Goal: Task Accomplishment & Management: Manage account settings

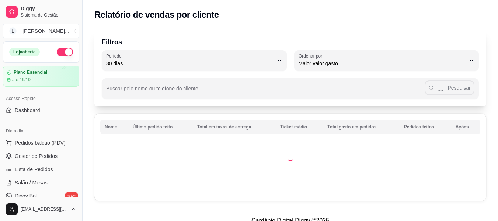
select select "30"
select select "HIGHEST_TOTAL_SPENT_WITH_ORDERS"
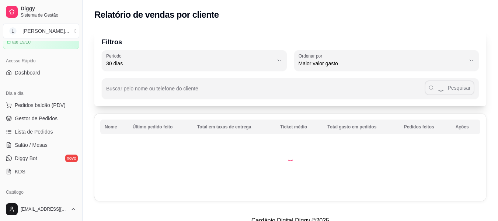
scroll to position [37, 0]
click at [48, 121] on span "Gestor de Pedidos" at bounding box center [36, 118] width 43 height 7
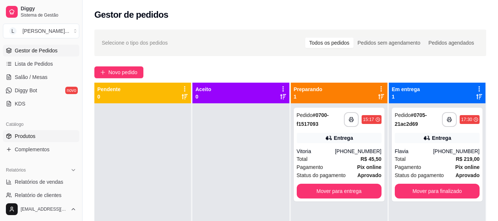
scroll to position [111, 0]
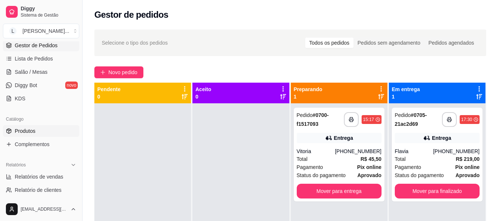
click at [48, 129] on link "Produtos" at bounding box center [41, 131] width 76 height 12
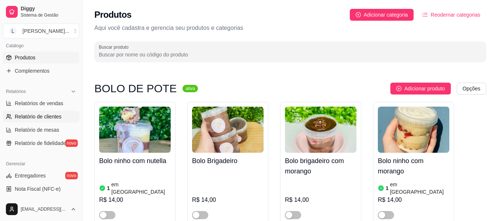
scroll to position [184, 0]
click at [46, 102] on span "Relatórios de vendas" at bounding box center [39, 102] width 49 height 7
select select "ALL"
select select "0"
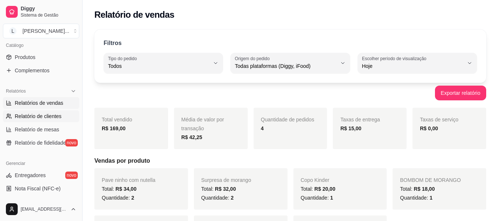
click at [48, 117] on span "Relatório de clientes" at bounding box center [38, 116] width 47 height 7
select select "30"
select select "HIGHEST_TOTAL_SPENT_WITH_ORDERS"
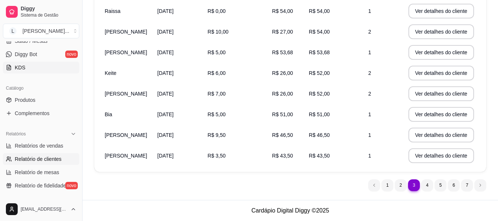
scroll to position [37, 0]
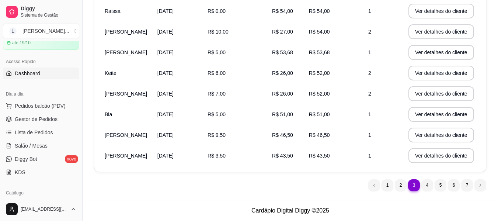
click at [55, 74] on link "Dashboard" at bounding box center [41, 74] width 76 height 12
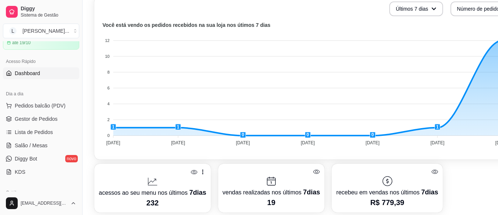
scroll to position [184, 33]
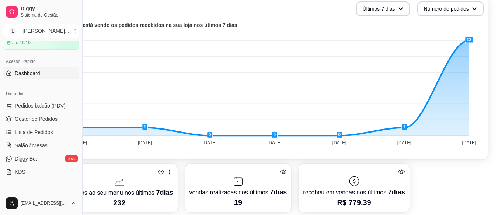
click at [42, 125] on ul "Pedidos balcão (PDV) Gestor de Pedidos Lista de Pedidos Salão / Mesas Diggy Bot…" at bounding box center [41, 139] width 76 height 78
click at [44, 122] on span "Gestor de Pedidos" at bounding box center [36, 118] width 43 height 7
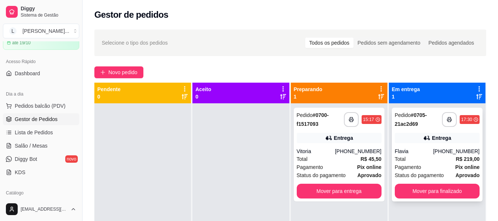
click at [430, 158] on div "Total R$ 219,00" at bounding box center [437, 159] width 85 height 8
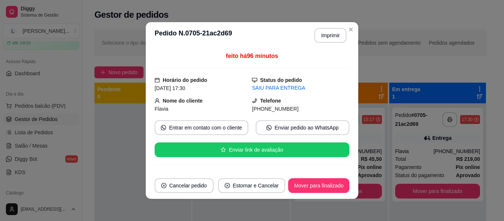
click at [274, 106] on span "[PHONE_NUMBER]" at bounding box center [275, 109] width 46 height 6
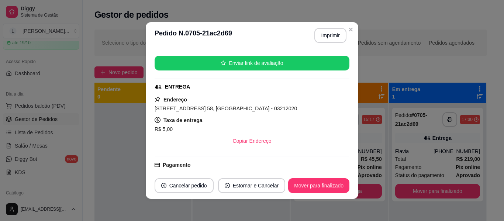
scroll to position [85, 0]
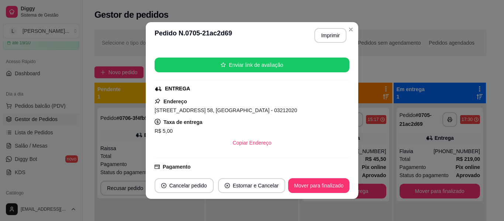
click at [167, 109] on span "[STREET_ADDRESS] 58, [GEOGRAPHIC_DATA] - 03212020" at bounding box center [226, 110] width 142 height 6
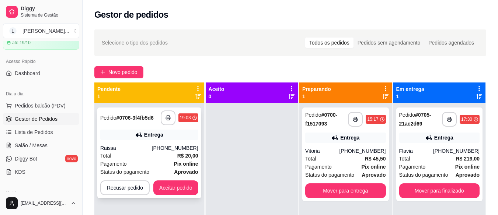
click at [129, 154] on div "Total R$ 20,00" at bounding box center [149, 156] width 98 height 8
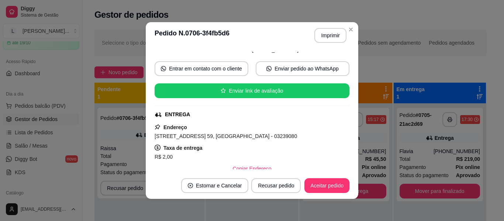
scroll to position [58, 0]
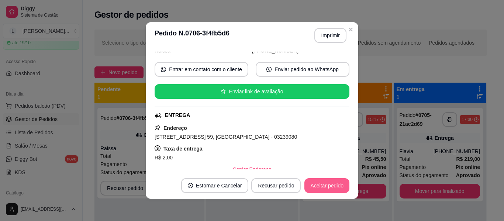
click at [316, 184] on button "Aceitar pedido" at bounding box center [326, 185] width 45 height 15
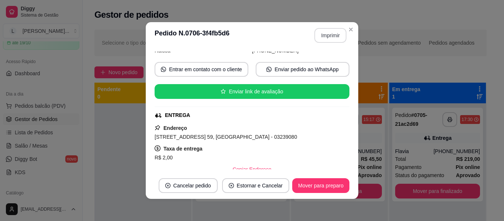
click at [322, 34] on button "Imprimir" at bounding box center [330, 35] width 32 height 15
click at [446, 139] on div "**********" at bounding box center [252, 110] width 504 height 221
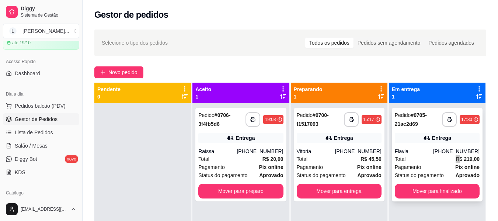
click at [442, 158] on div "Total R$ 219,00" at bounding box center [437, 159] width 85 height 8
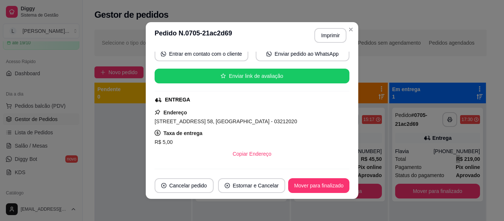
scroll to position [111, 0]
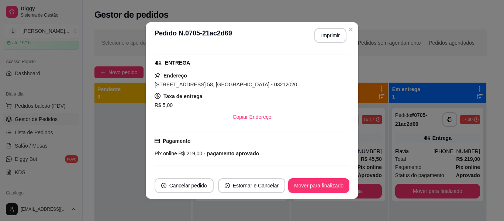
click at [173, 83] on span "[STREET_ADDRESS] 58, [GEOGRAPHIC_DATA] - 03212020" at bounding box center [226, 85] width 142 height 6
copy span "[STREET_ADDRESS] 58, [GEOGRAPHIC_DATA] - 03212020"
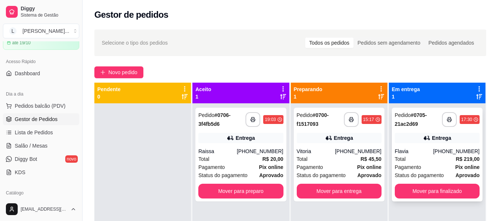
click at [414, 139] on div "Entrega" at bounding box center [437, 138] width 85 height 10
click at [255, 160] on div "Total R$ 20,00" at bounding box center [240, 159] width 85 height 8
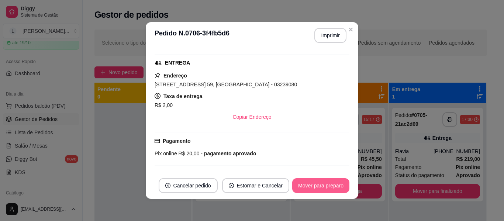
click at [326, 184] on button "Mover para preparo" at bounding box center [320, 185] width 57 height 15
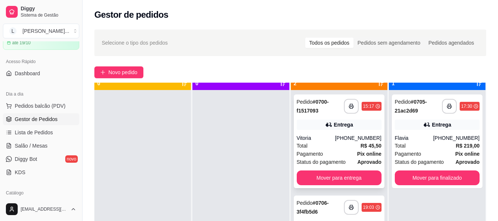
scroll to position [21, 0]
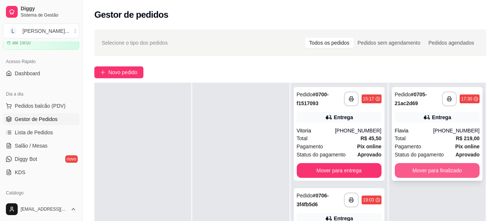
click at [406, 169] on button "Mover para finalizado" at bounding box center [437, 170] width 85 height 15
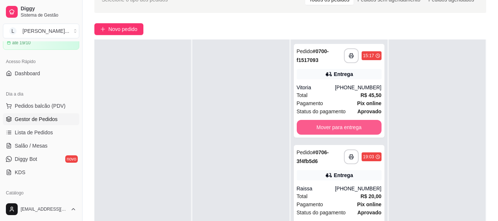
scroll to position [111, 0]
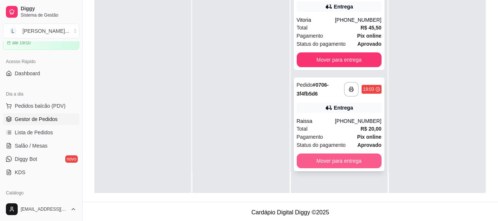
click at [339, 159] on button "Mover para entrega" at bounding box center [339, 160] width 85 height 15
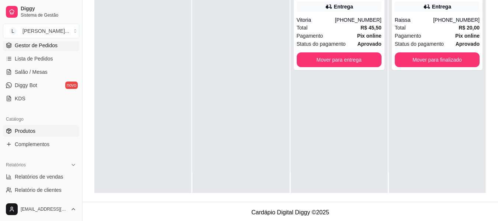
click at [48, 131] on link "Produtos" at bounding box center [41, 131] width 76 height 12
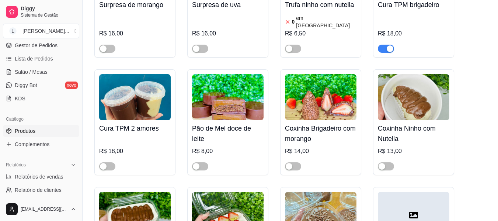
scroll to position [996, 0]
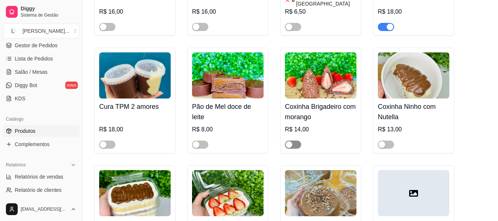
click at [293, 141] on button "button" at bounding box center [293, 145] width 16 height 8
click at [316, 134] on div at bounding box center [321, 141] width 72 height 15
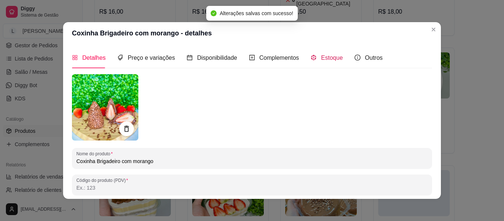
click at [331, 56] on span "Estoque" at bounding box center [332, 58] width 22 height 6
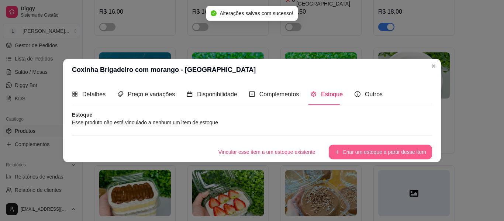
click at [385, 152] on button "Criar um estoque a partir desse item" at bounding box center [380, 152] width 103 height 15
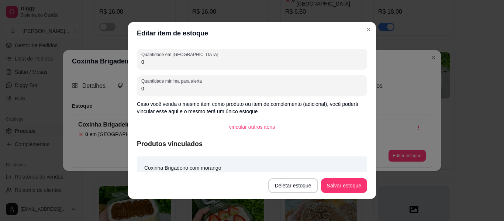
click at [157, 59] on input "0" at bounding box center [251, 61] width 221 height 7
type input "3"
click at [350, 186] on button "Salvar estoque" at bounding box center [344, 185] width 46 height 15
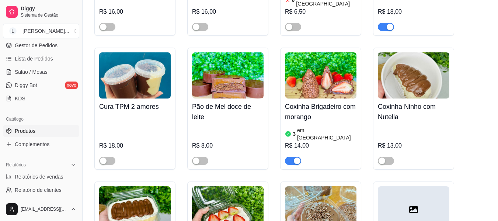
click at [341, 52] on img at bounding box center [321, 75] width 72 height 46
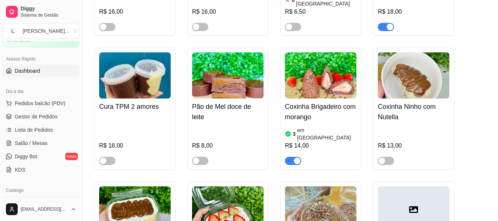
scroll to position [0, 0]
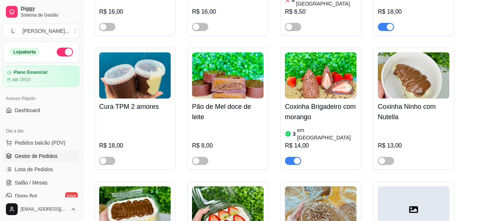
click at [47, 160] on link "Gestor de Pedidos" at bounding box center [41, 156] width 76 height 12
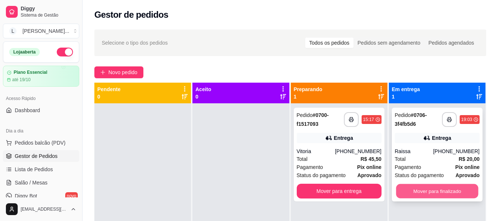
click at [431, 188] on button "Mover para finalizado" at bounding box center [437, 191] width 82 height 14
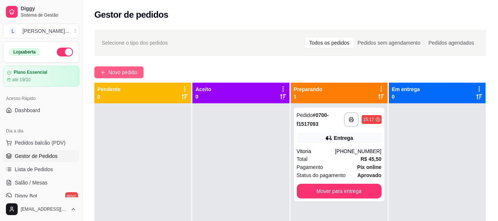
click at [124, 73] on span "Novo pedido" at bounding box center [122, 72] width 29 height 8
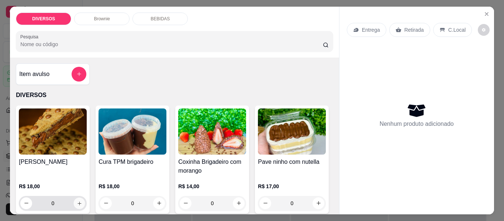
click at [74, 200] on button "increase-product-quantity" at bounding box center [79, 202] width 11 height 11
type input "1"
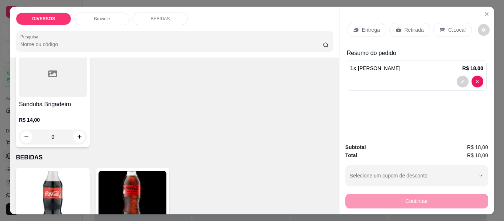
scroll to position [332, 0]
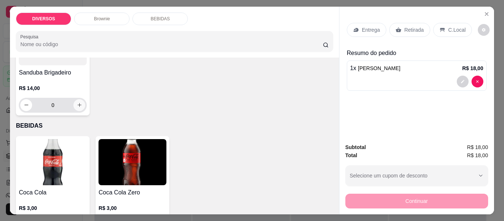
click at [77, 102] on icon "increase-product-quantity" at bounding box center [80, 105] width 6 height 6
type input "1"
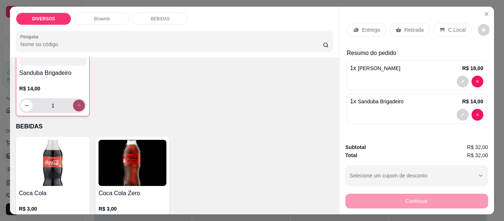
scroll to position [332, 0]
click at [369, 28] on p "Entrega" at bounding box center [371, 29] width 18 height 7
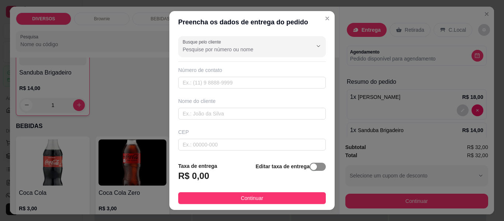
click at [311, 166] on span "button" at bounding box center [317, 167] width 16 height 8
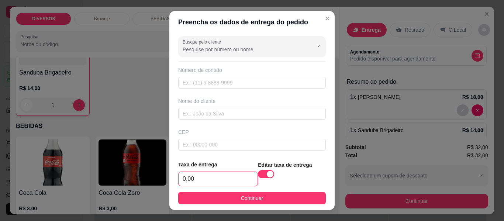
click at [186, 182] on input "0,00" at bounding box center [218, 179] width 79 height 14
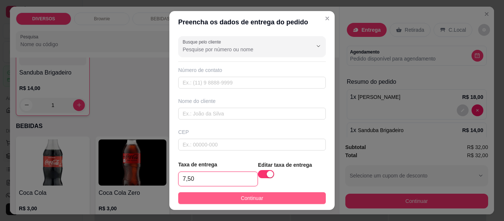
type input "7,50"
click at [250, 202] on span "Continuar" at bounding box center [252, 198] width 23 height 8
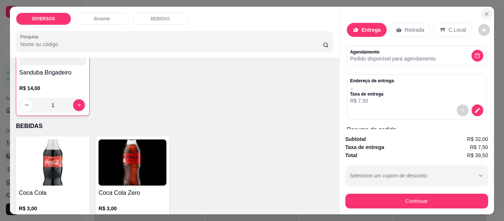
click at [484, 13] on icon "Close" at bounding box center [487, 14] width 6 height 6
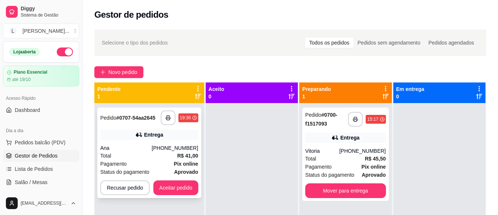
click at [135, 155] on div "Total R$ 41,00" at bounding box center [149, 156] width 98 height 8
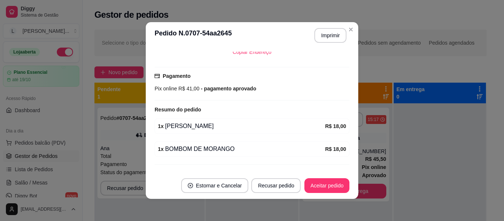
scroll to position [192, 0]
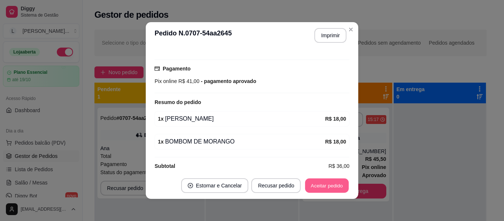
click at [334, 184] on button "Aceitar pedido" at bounding box center [327, 186] width 44 height 14
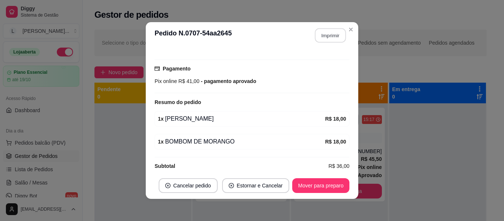
click at [325, 33] on button "Imprimir" at bounding box center [330, 35] width 31 height 14
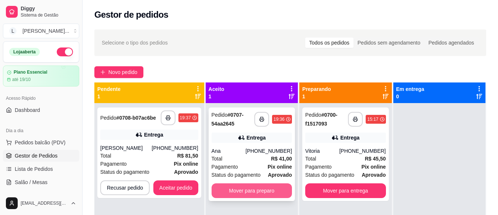
click at [264, 188] on button "Mover para preparo" at bounding box center [252, 191] width 80 height 15
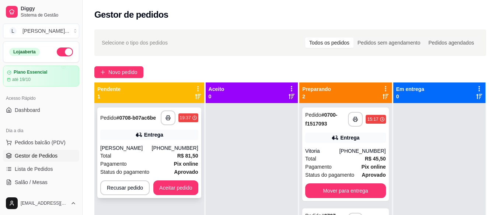
click at [152, 147] on div "[PERSON_NAME]" at bounding box center [126, 148] width 52 height 7
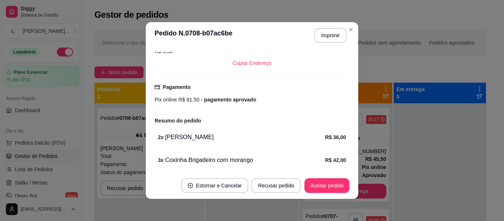
scroll to position [192, 0]
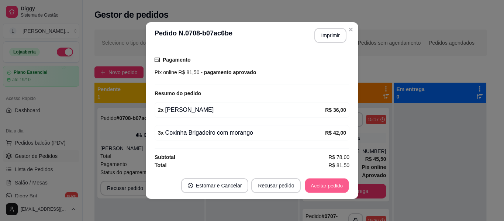
click at [328, 187] on button "Aceitar pedido" at bounding box center [327, 186] width 44 height 14
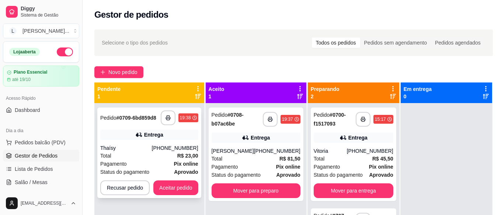
click at [168, 142] on div "**********" at bounding box center [149, 153] width 104 height 91
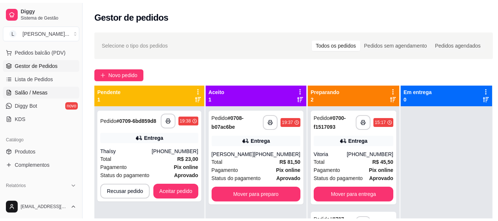
scroll to position [74, 0]
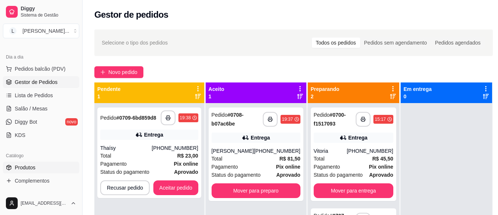
click at [56, 165] on link "Produtos" at bounding box center [41, 168] width 76 height 12
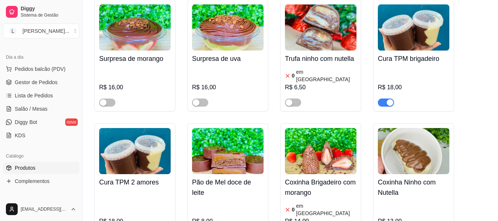
scroll to position [922, 0]
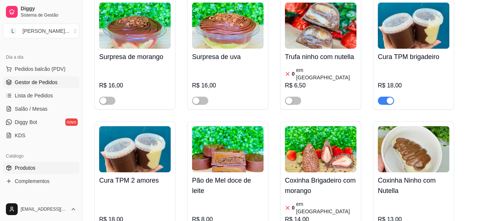
click at [48, 80] on span "Gestor de Pedidos" at bounding box center [36, 82] width 43 height 7
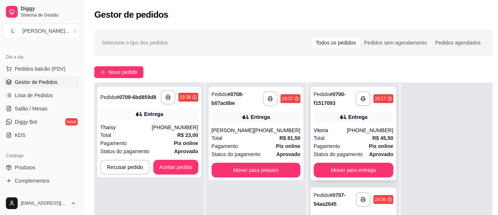
scroll to position [26, 0]
click at [437, 141] on div at bounding box center [446, 190] width 91 height 215
click at [174, 165] on button "Aceitar pedido" at bounding box center [175, 167] width 45 height 15
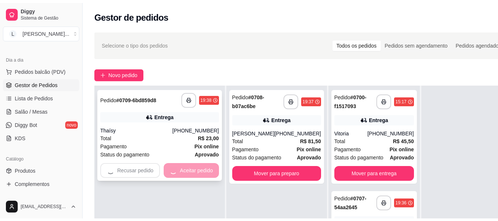
scroll to position [21, 0]
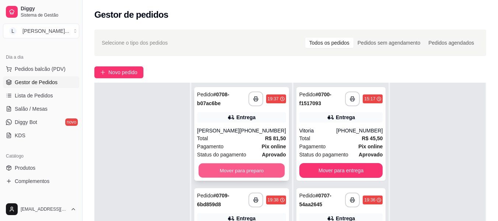
click at [241, 167] on button "Mover para preparo" at bounding box center [241, 170] width 86 height 14
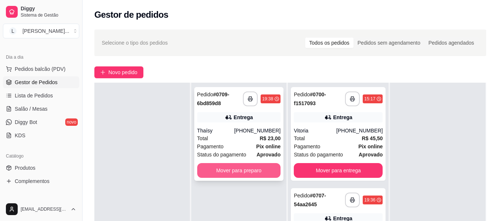
click at [242, 170] on button "Mover para preparo" at bounding box center [239, 170] width 84 height 15
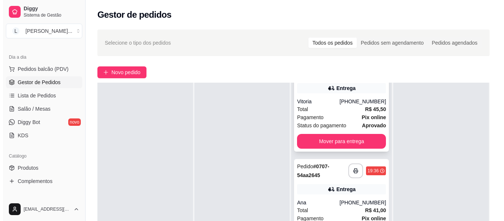
scroll to position [0, 0]
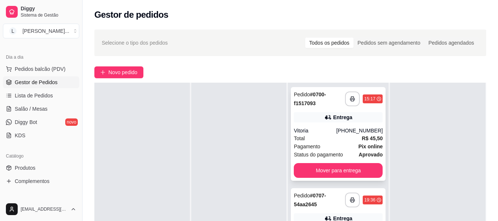
click at [331, 155] on span "Status do pagamento" at bounding box center [318, 155] width 49 height 8
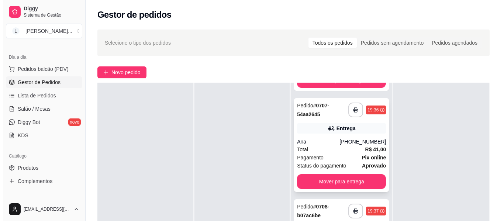
scroll to position [111, 0]
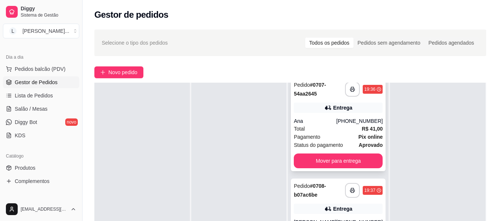
click at [336, 120] on div "[PHONE_NUMBER]" at bounding box center [359, 120] width 46 height 7
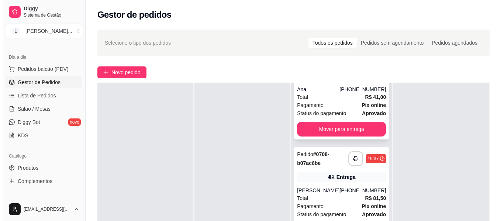
scroll to position [184, 0]
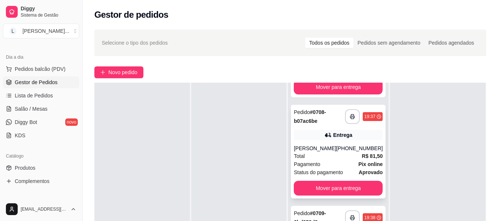
click at [325, 142] on div "**********" at bounding box center [338, 152] width 95 height 94
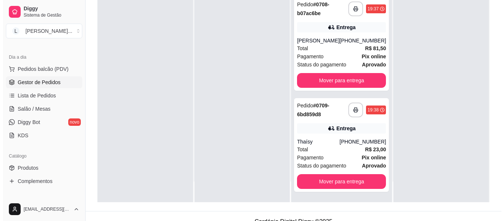
scroll to position [111, 0]
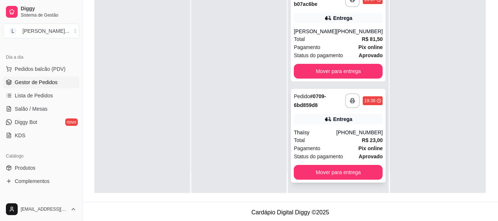
click at [359, 146] on strong "Pix online" at bounding box center [371, 148] width 24 height 6
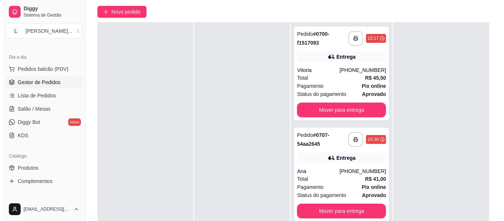
scroll to position [74, 0]
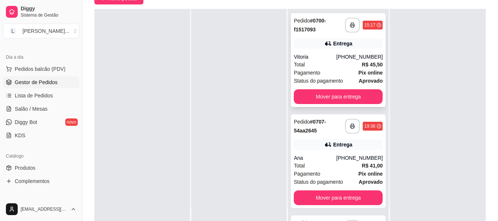
click at [342, 48] on div "Entrega" at bounding box center [338, 43] width 89 height 10
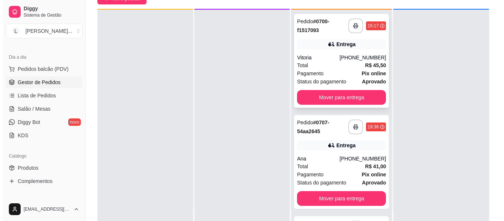
scroll to position [21, 0]
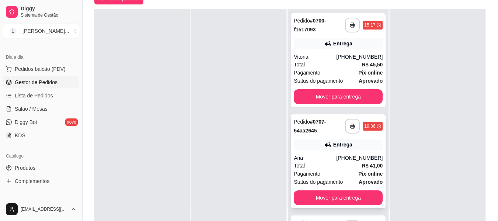
click at [329, 154] on div "**********" at bounding box center [338, 161] width 95 height 94
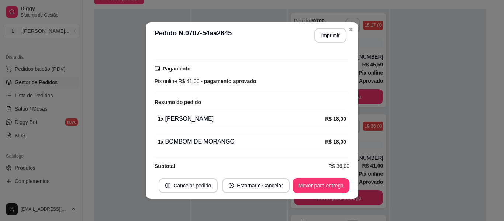
scroll to position [1, 0]
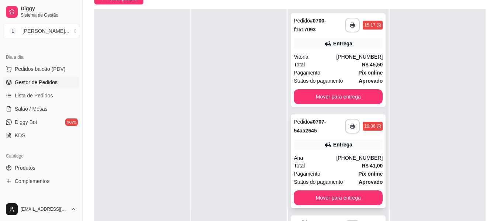
click at [351, 162] on div "Total R$ 41,00" at bounding box center [338, 166] width 89 height 8
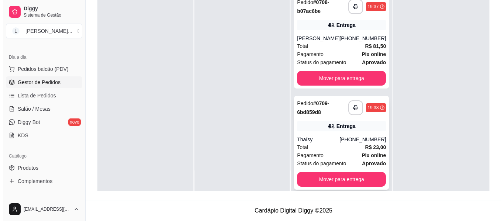
scroll to position [184, 0]
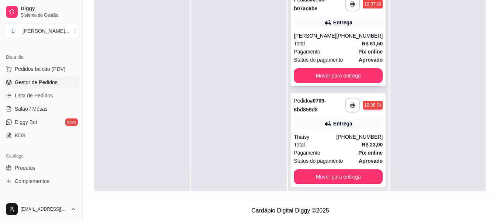
click at [344, 31] on div "**********" at bounding box center [338, 39] width 95 height 94
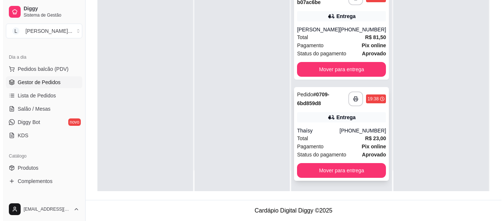
scroll to position [198, 0]
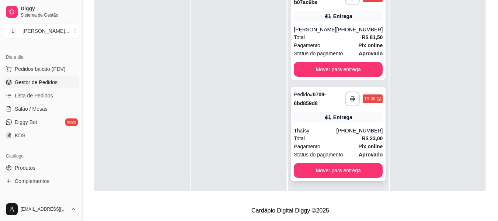
click at [338, 134] on div "[PHONE_NUMBER]" at bounding box center [359, 130] width 46 height 7
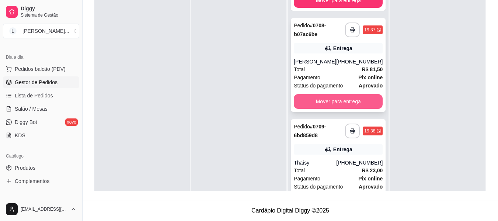
scroll to position [161, 0]
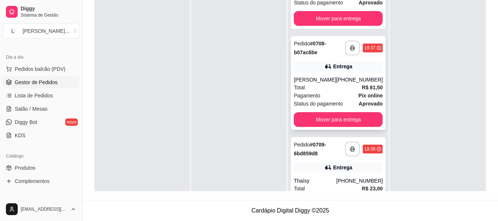
click at [351, 77] on div "[PHONE_NUMBER]" at bounding box center [359, 79] width 46 height 7
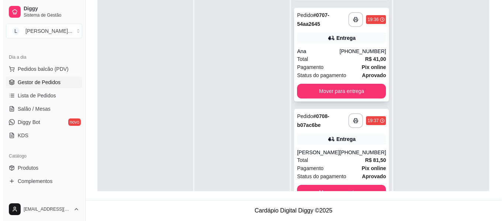
scroll to position [87, 0]
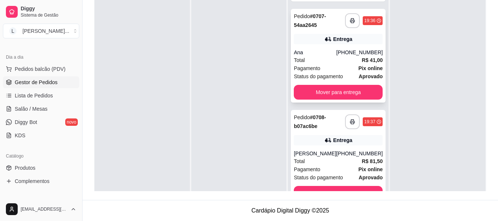
click at [342, 55] on div "[PHONE_NUMBER]" at bounding box center [359, 52] width 46 height 7
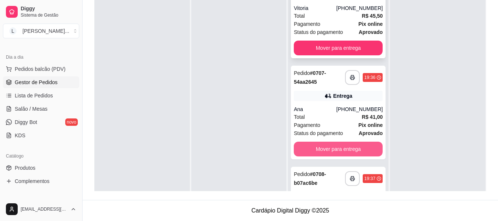
scroll to position [0, 0]
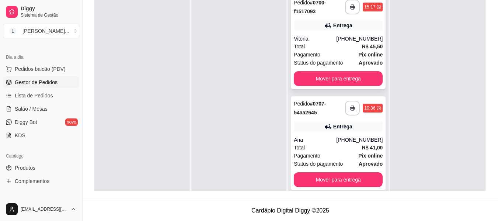
click at [332, 36] on div "Vitoria" at bounding box center [315, 38] width 42 height 7
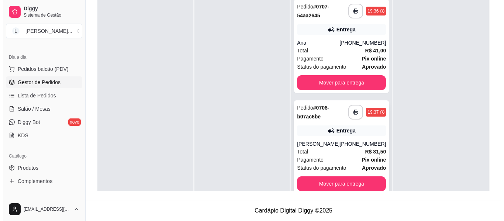
scroll to position [184, 0]
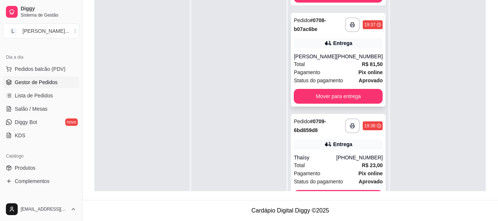
click at [350, 68] on div "Total R$ 81,50" at bounding box center [338, 64] width 89 height 8
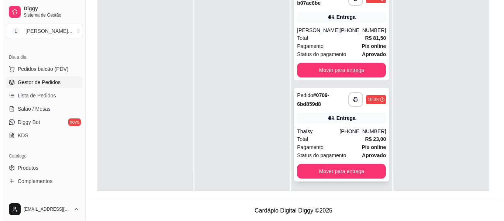
scroll to position [21, 0]
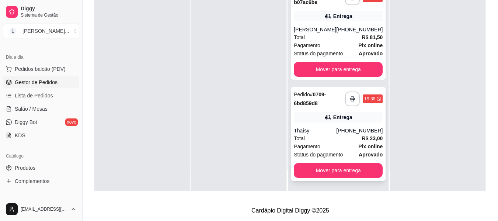
click at [338, 134] on div "[PHONE_NUMBER]" at bounding box center [359, 130] width 46 height 7
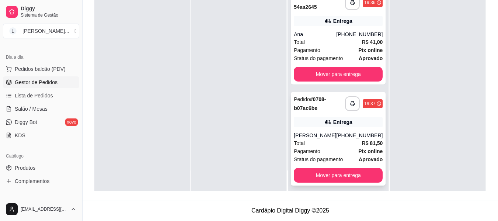
scroll to position [0, 0]
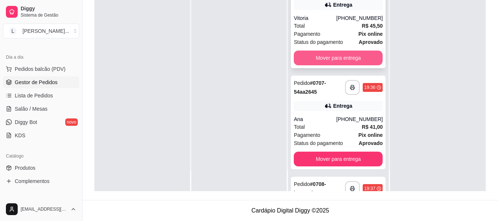
click at [333, 62] on button "Mover para entrega" at bounding box center [338, 58] width 89 height 15
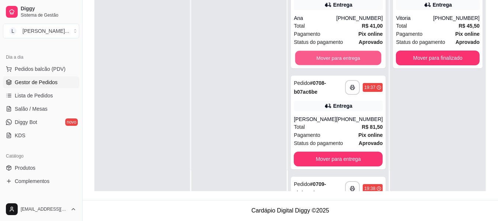
click at [333, 62] on button "Mover para entrega" at bounding box center [338, 58] width 86 height 14
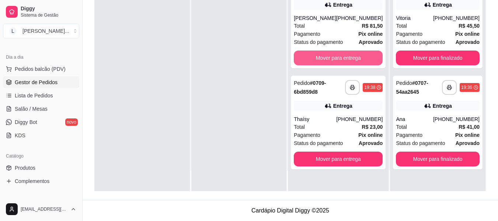
click at [333, 62] on button "Mover para entrega" at bounding box center [338, 58] width 89 height 15
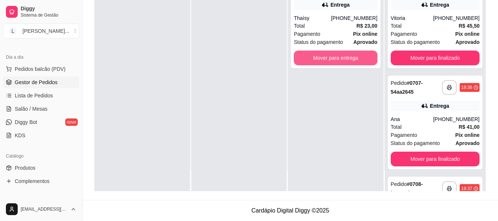
click at [333, 62] on button "Mover para entrega" at bounding box center [336, 58] width 84 height 15
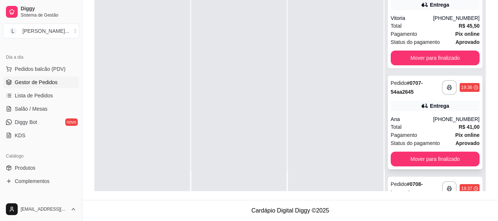
click at [429, 113] on div "**********" at bounding box center [435, 123] width 95 height 94
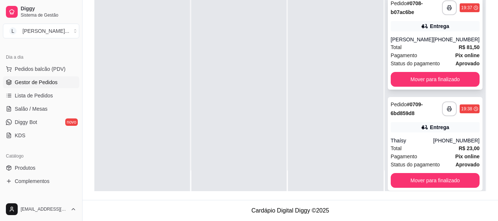
scroll to position [184, 0]
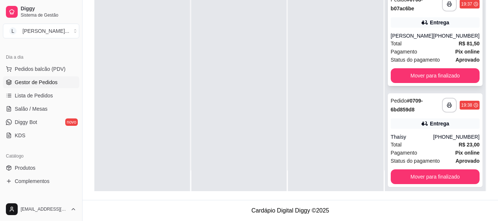
click at [421, 48] on div "Total R$ 81,50" at bounding box center [435, 43] width 89 height 8
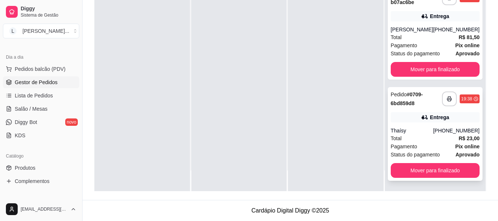
scroll to position [198, 0]
click at [433, 128] on div "[PHONE_NUMBER]" at bounding box center [456, 130] width 46 height 7
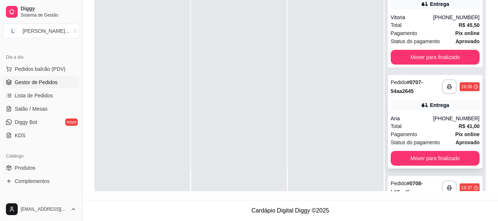
scroll to position [0, 0]
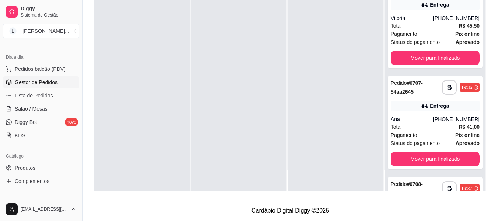
click at [47, 82] on span "Gestor de Pedidos" at bounding box center [36, 82] width 43 height 7
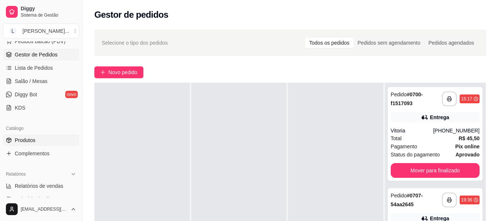
scroll to position [111, 0]
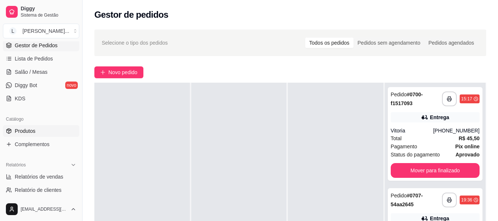
click at [50, 132] on link "Produtos" at bounding box center [41, 131] width 76 height 12
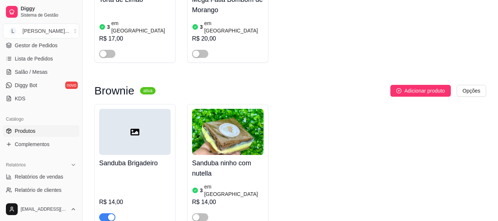
scroll to position [1549, 0]
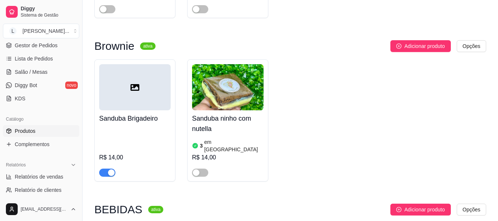
click at [102, 169] on span "button" at bounding box center [107, 173] width 16 height 8
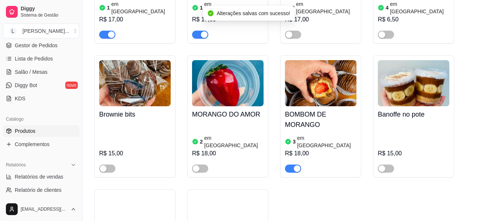
scroll to position [1254, 0]
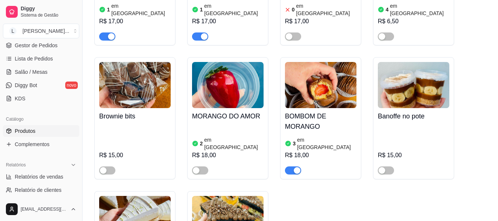
click at [305, 151] on div "R$ 18,00" at bounding box center [321, 155] width 72 height 9
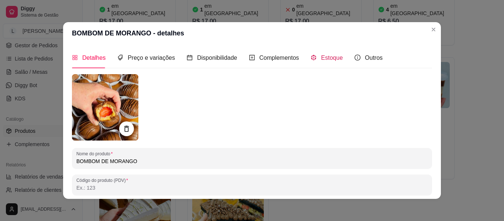
drag, startPoint x: 331, startPoint y: 55, endPoint x: 330, endPoint y: 60, distance: 5.2
click at [331, 56] on span "Estoque" at bounding box center [332, 58] width 22 height 6
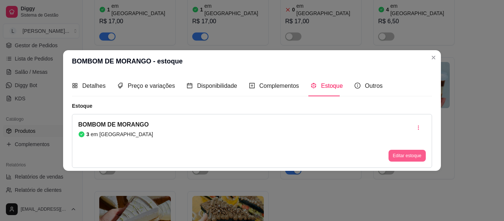
click at [397, 154] on button "Editar estoque" at bounding box center [406, 156] width 37 height 12
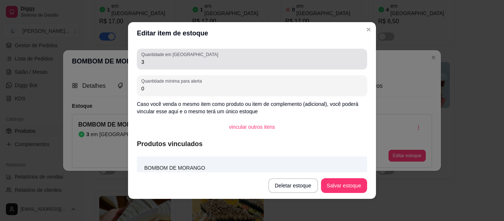
click at [151, 63] on input "3" at bounding box center [251, 61] width 221 height 7
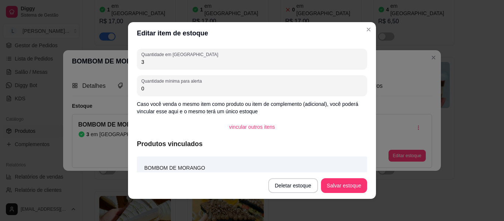
click at [151, 63] on input "3" at bounding box center [251, 61] width 221 height 7
type input "1"
click at [338, 186] on button "Salvar estoque" at bounding box center [344, 185] width 46 height 15
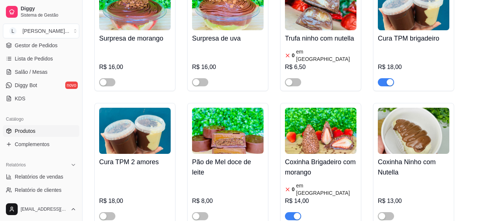
scroll to position [959, 0]
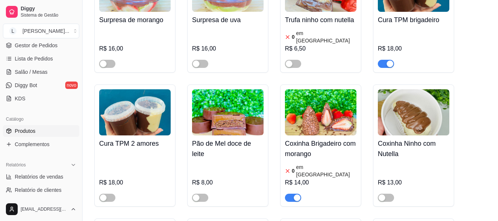
click at [294, 194] on div "button" at bounding box center [297, 197] width 7 height 7
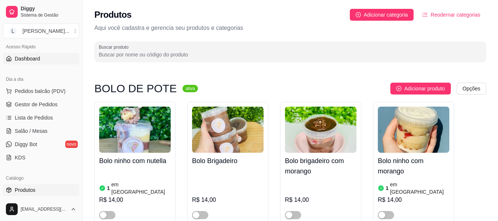
scroll to position [37, 0]
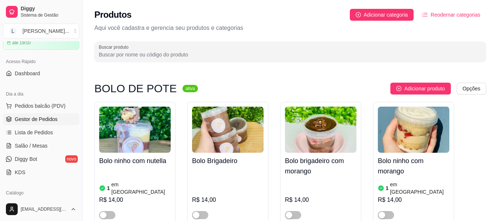
drag, startPoint x: 27, startPoint y: 116, endPoint x: 34, endPoint y: 119, distance: 7.6
click at [27, 116] on span "Gestor de Pedidos" at bounding box center [36, 118] width 43 height 7
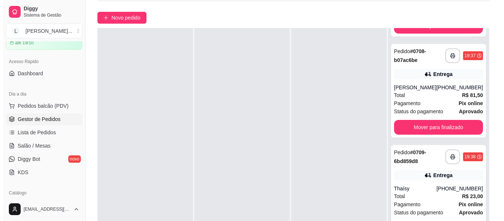
scroll to position [113, 0]
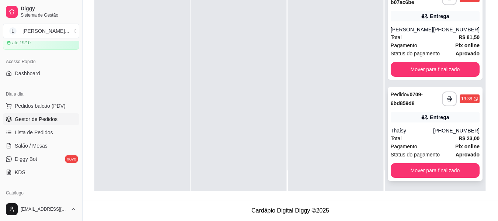
click at [419, 129] on div "Thaísy" at bounding box center [412, 130] width 42 height 7
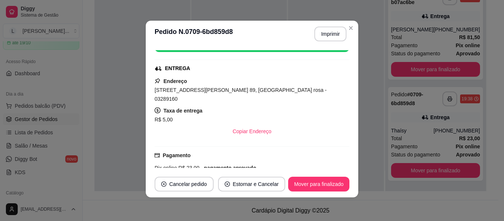
scroll to position [111, 0]
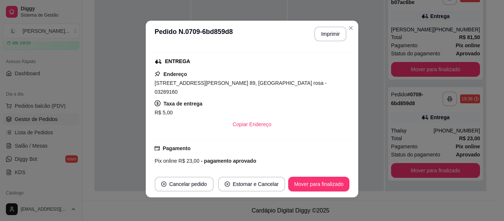
click at [188, 80] on span "[STREET_ADDRESS][PERSON_NAME] 89, [GEOGRAPHIC_DATA] rosa - 03289160" at bounding box center [241, 87] width 172 height 15
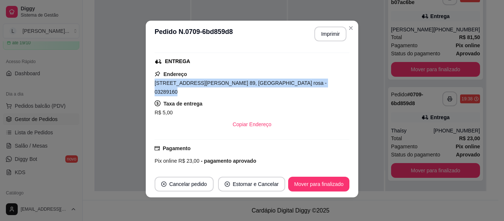
click at [188, 80] on span "[STREET_ADDRESS][PERSON_NAME] 89, [GEOGRAPHIC_DATA] rosa - 03289160" at bounding box center [241, 87] width 172 height 15
copy span "[STREET_ADDRESS][PERSON_NAME] 89, [GEOGRAPHIC_DATA] rosa - 03289160"
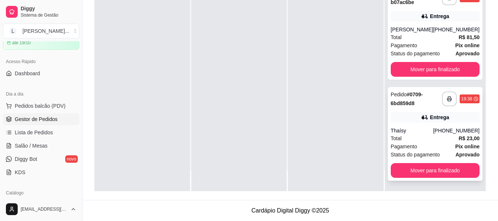
click at [417, 129] on div "Thaísy" at bounding box center [412, 130] width 42 height 7
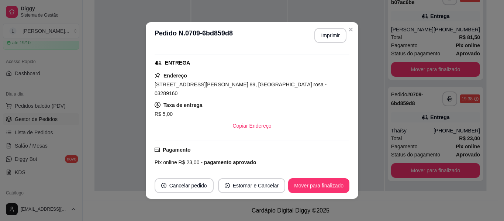
click at [204, 83] on span "[STREET_ADDRESS][PERSON_NAME] 89, [GEOGRAPHIC_DATA] rosa - 03289160" at bounding box center [241, 89] width 172 height 15
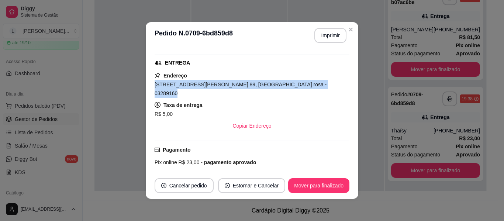
click at [204, 83] on span "[STREET_ADDRESS][PERSON_NAME] 89, [GEOGRAPHIC_DATA] rosa - 03289160" at bounding box center [241, 89] width 172 height 15
copy span "[STREET_ADDRESS][PERSON_NAME] 89, [GEOGRAPHIC_DATA] rosa - 03289160"
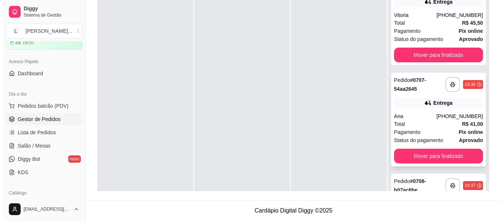
scroll to position [37, 0]
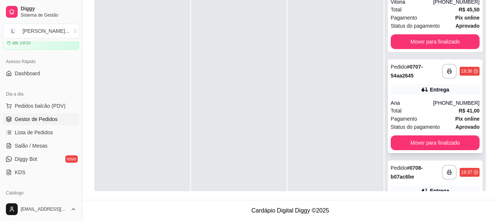
click at [434, 117] on div "Pagamento Pix online" at bounding box center [435, 119] width 89 height 8
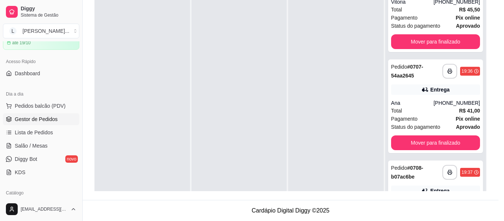
scroll to position [111, 0]
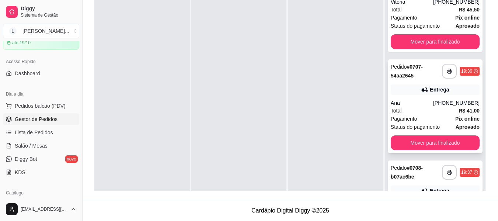
click at [424, 101] on div "Ana" at bounding box center [412, 102] width 42 height 7
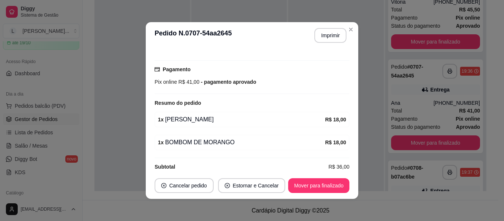
scroll to position [192, 0]
click at [310, 185] on button "Mover para finalizado" at bounding box center [318, 185] width 61 height 15
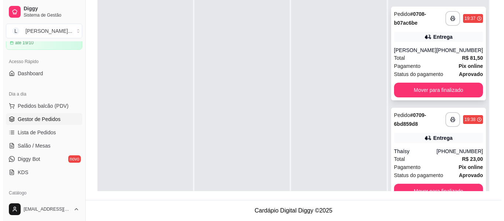
scroll to position [97, 0]
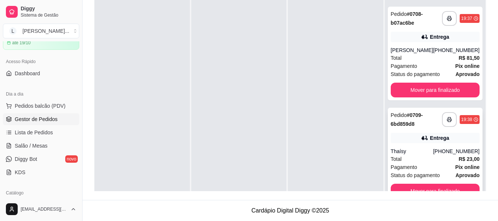
click at [413, 146] on div "**********" at bounding box center [435, 155] width 95 height 94
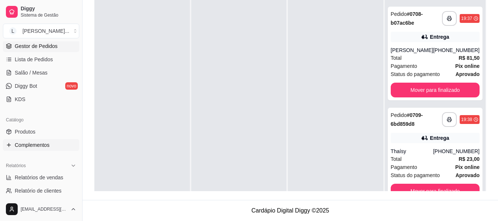
scroll to position [111, 0]
click at [42, 183] on ul "Relatórios de vendas Relatório de clientes Relatório de mesas Relatório de fide…" at bounding box center [41, 197] width 76 height 52
click at [44, 179] on span "Relatórios de vendas" at bounding box center [39, 176] width 49 height 7
select select "ALL"
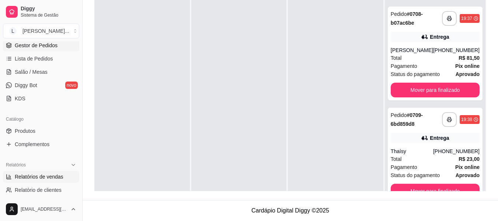
select select "0"
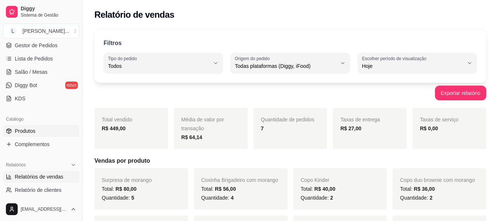
click at [40, 131] on link "Produtos" at bounding box center [41, 131] width 76 height 12
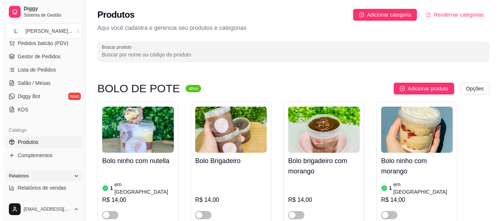
scroll to position [148, 0]
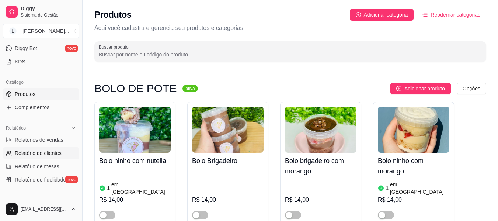
click at [43, 157] on link "Relatório de clientes" at bounding box center [41, 153] width 76 height 12
select select "30"
select select "HIGHEST_TOTAL_SPENT_WITH_ORDERS"
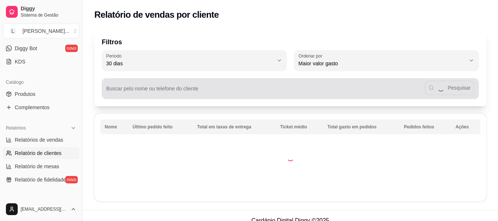
click at [262, 87] on div "Pesquisar" at bounding box center [290, 88] width 369 height 15
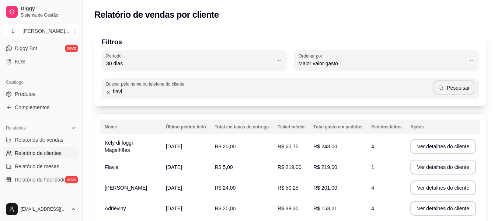
type input "flavi"
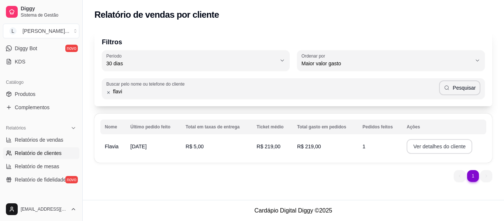
click at [443, 147] on button "Ver detalhes do cliente" at bounding box center [439, 146] width 66 height 15
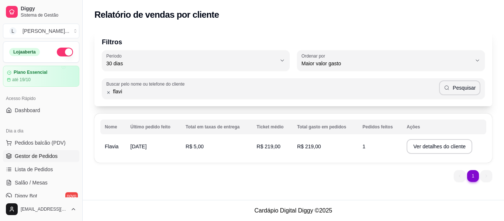
click at [55, 152] on link "Gestor de Pedidos" at bounding box center [41, 156] width 76 height 12
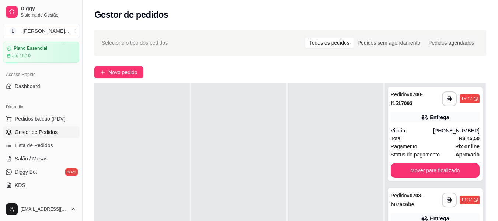
scroll to position [37, 0]
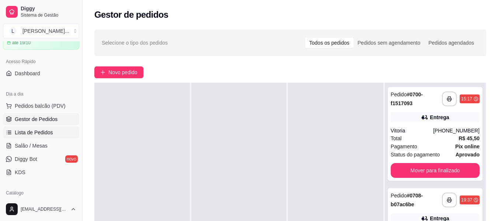
click at [45, 133] on span "Lista de Pedidos" at bounding box center [34, 132] width 38 height 7
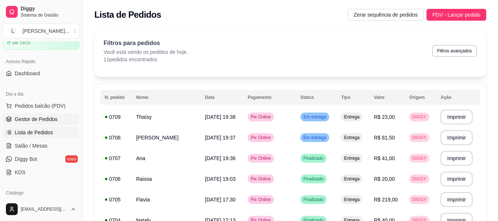
click at [40, 119] on span "Gestor de Pedidos" at bounding box center [36, 118] width 43 height 7
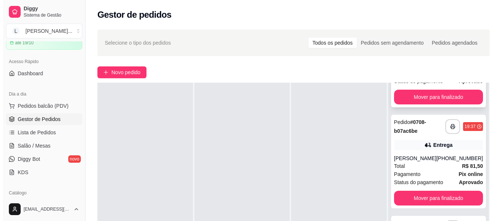
scroll to position [74, 0]
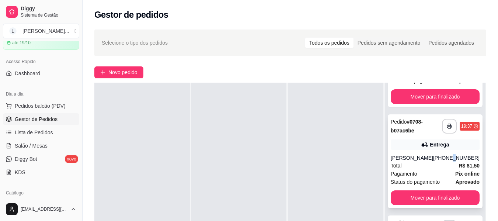
click at [444, 160] on div "[PHONE_NUMBER]" at bounding box center [456, 157] width 46 height 7
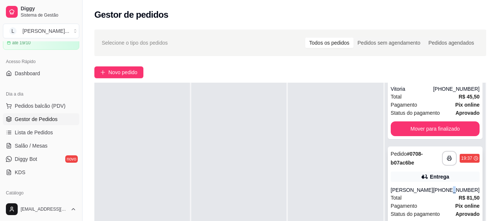
scroll to position [0, 0]
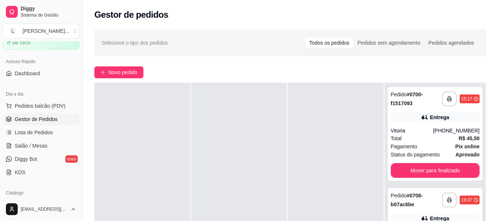
click at [432, 146] on div "Pagamento Pix online" at bounding box center [435, 146] width 89 height 8
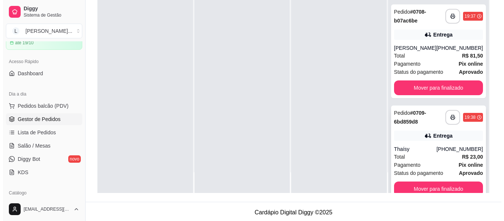
scroll to position [60, 0]
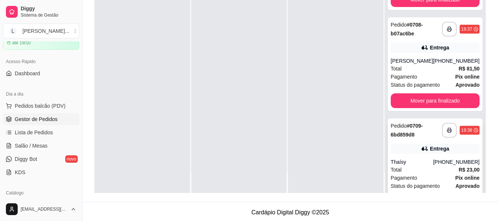
click at [426, 149] on div "**********" at bounding box center [435, 165] width 95 height 94
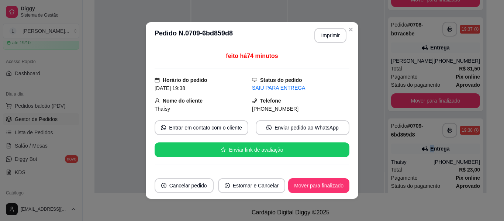
scroll to position [111, 0]
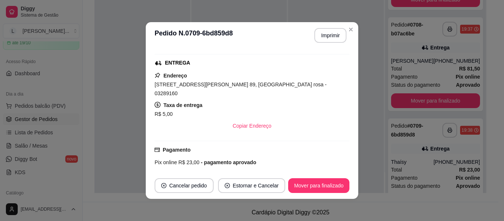
click at [212, 85] on span "[STREET_ADDRESS][PERSON_NAME] 89, [GEOGRAPHIC_DATA] rosa - 03289160" at bounding box center [241, 89] width 172 height 15
click at [212, 86] on span "[STREET_ADDRESS][PERSON_NAME] 89, [GEOGRAPHIC_DATA] rosa - 03289160" at bounding box center [241, 89] width 172 height 15
click at [211, 87] on span "[STREET_ADDRESS][PERSON_NAME] 89, [GEOGRAPHIC_DATA] rosa - 03289160" at bounding box center [241, 89] width 172 height 15
click at [208, 85] on span "[STREET_ADDRESS][PERSON_NAME] 89, [GEOGRAPHIC_DATA] rosa - 03289160" at bounding box center [241, 89] width 172 height 15
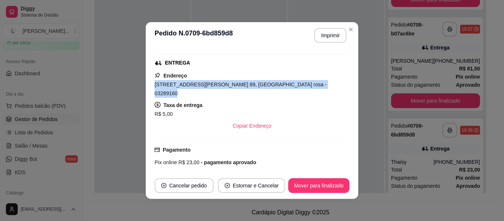
click at [208, 85] on span "[STREET_ADDRESS][PERSON_NAME] 89, [GEOGRAPHIC_DATA] rosa - 03289160" at bounding box center [241, 89] width 172 height 15
copy span "[STREET_ADDRESS][PERSON_NAME] 89, [GEOGRAPHIC_DATA] rosa - 03289160"
click at [323, 181] on button "Mover para finalizado" at bounding box center [318, 186] width 59 height 14
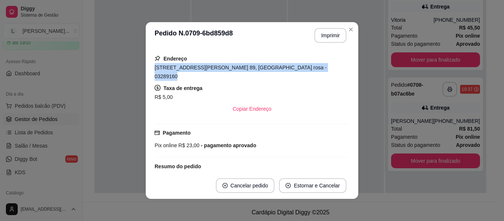
scroll to position [94, 0]
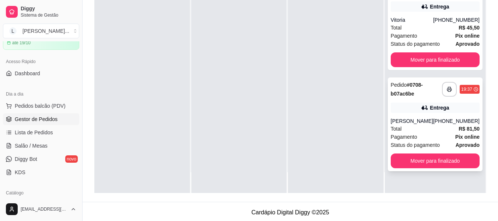
click at [413, 125] on div "Total R$ 81,50" at bounding box center [435, 129] width 89 height 8
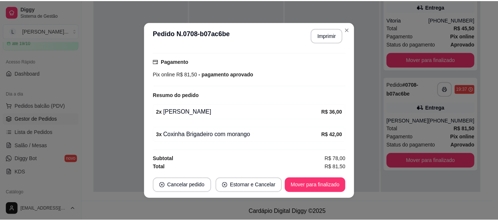
scroll to position [192, 0]
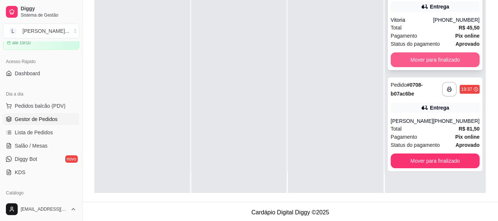
click at [432, 63] on button "Mover para finalizado" at bounding box center [435, 59] width 89 height 15
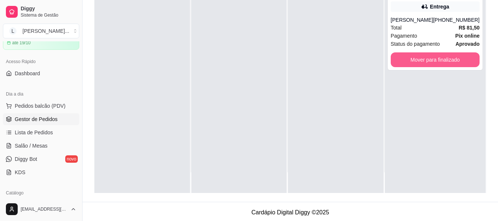
click at [433, 63] on button "Mover para finalizado" at bounding box center [435, 59] width 89 height 15
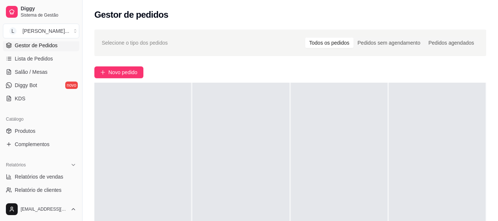
scroll to position [148, 0]
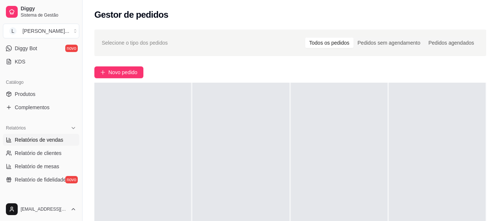
click at [58, 140] on span "Relatórios de vendas" at bounding box center [39, 139] width 49 height 7
select select "ALL"
select select "0"
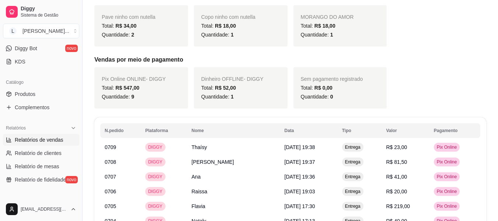
scroll to position [258, 0]
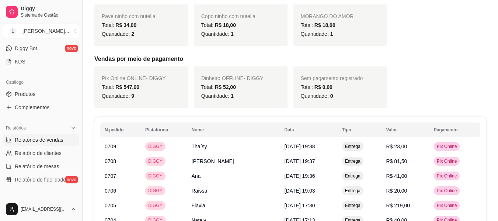
click at [225, 86] on span "R$ 52,00" at bounding box center [225, 87] width 21 height 6
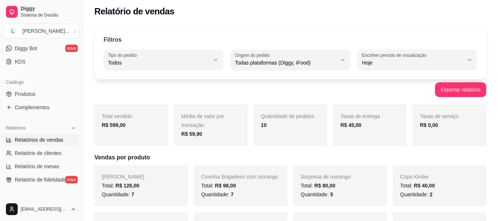
scroll to position [0, 0]
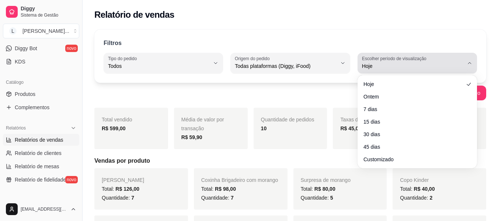
click at [383, 59] on label "Escolher período de visualização" at bounding box center [395, 58] width 67 height 6
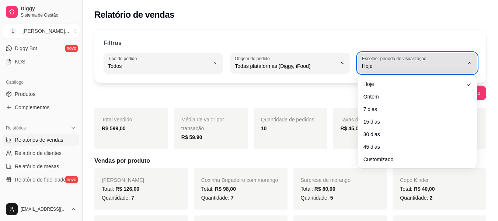
click at [383, 59] on label "Escolher período de visualização" at bounding box center [395, 58] width 67 height 6
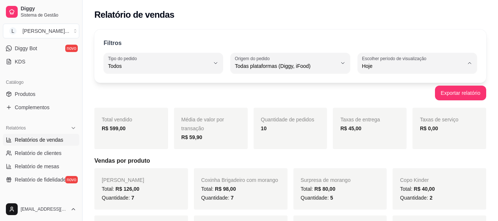
click at [377, 92] on ul "Hoje Ontem 7 dias 15 dias 30 dias 45 dias Customizado" at bounding box center [417, 120] width 109 height 84
type input "1"
select select "1"
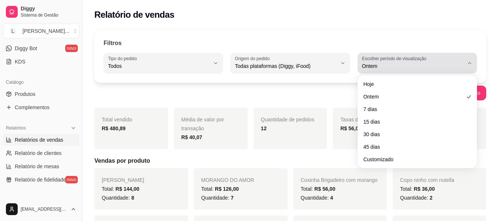
click at [378, 65] on span "Ontem" at bounding box center [413, 65] width 102 height 7
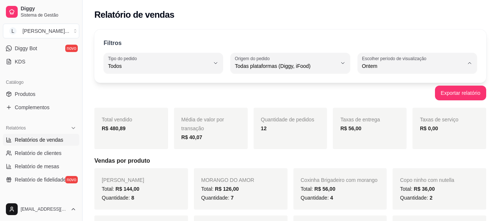
click at [377, 111] on span "7 dias" at bounding box center [414, 107] width 96 height 7
type input "7"
select select "7"
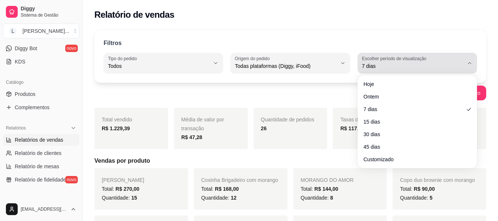
click at [364, 70] on div "7 dias" at bounding box center [413, 63] width 102 height 15
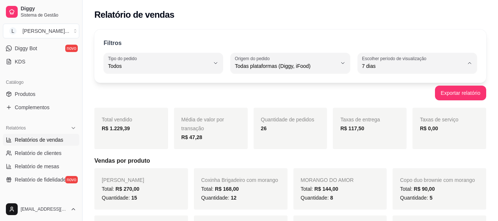
click at [363, 122] on li "15 dias" at bounding box center [417, 119] width 109 height 11
type input "15"
select select "15"
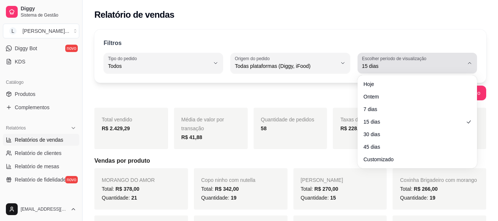
click at [379, 67] on span "15 dias" at bounding box center [413, 65] width 102 height 7
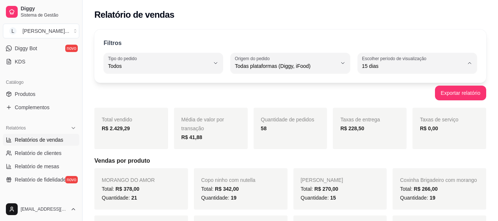
click at [369, 134] on span "30 dias" at bounding box center [414, 131] width 96 height 7
type input "30"
select select "30"
click at [383, 75] on div "Filtros ALL Tipo do pedido Todos Entrega Retirada Mesa Consumo local Tipo do pe…" at bounding box center [290, 56] width 392 height 53
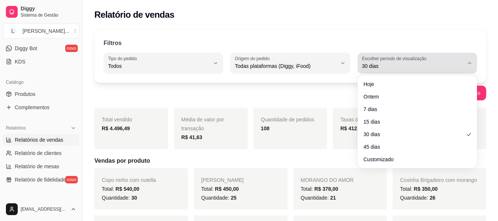
click at [383, 69] on span "30 dias" at bounding box center [413, 65] width 102 height 7
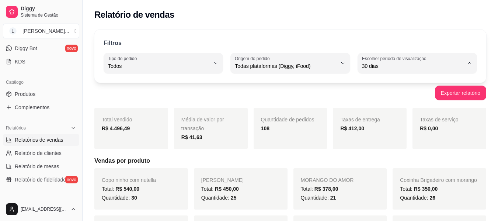
click at [373, 145] on span "45 dias" at bounding box center [414, 144] width 96 height 7
type input "45"
select select "45"
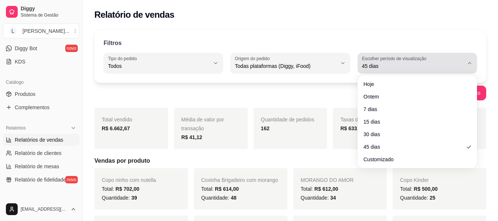
click at [374, 60] on label "Escolher período de visualização" at bounding box center [395, 58] width 67 height 6
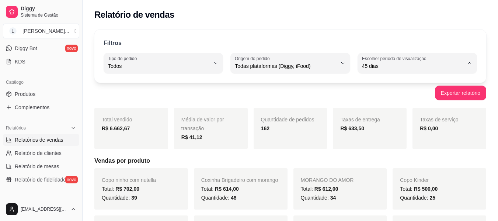
click at [380, 159] on span "Customizado" at bounding box center [414, 155] width 96 height 7
type input "-1"
select select "-1"
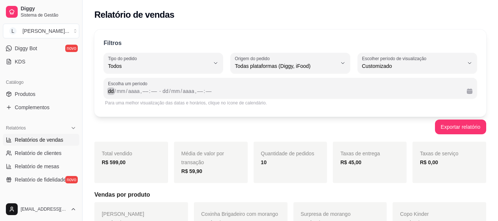
click at [109, 92] on div "dd" at bounding box center [110, 90] width 7 height 7
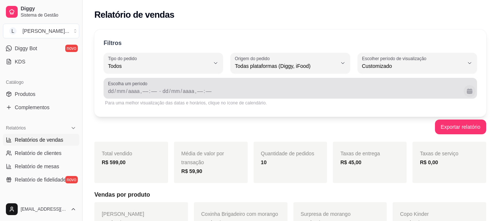
click at [464, 92] on button "Calendário" at bounding box center [470, 91] width 12 height 12
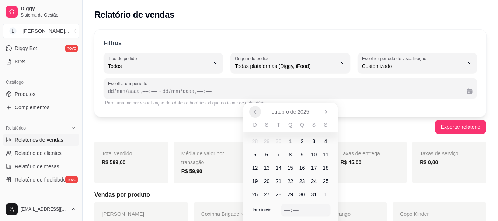
click at [250, 112] on button "Anterior" at bounding box center [255, 112] width 12 height 12
click at [250, 112] on button "Anterior" at bounding box center [254, 111] width 11 height 11
click at [250, 112] on button "Anterior" at bounding box center [255, 112] width 12 height 12
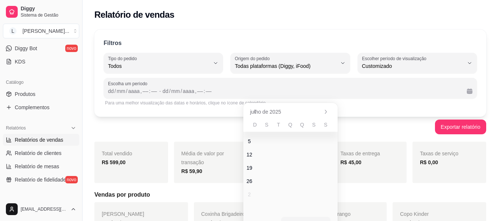
click at [250, 112] on button "Anterior" at bounding box center [255, 112] width 12 height 12
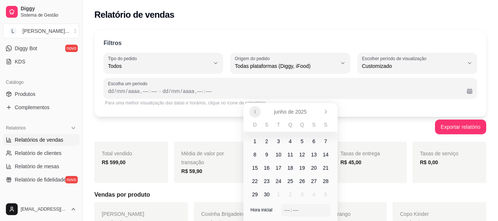
click at [250, 112] on button "Anterior" at bounding box center [254, 111] width 11 height 11
click at [324, 113] on icon "Próximo" at bounding box center [326, 112] width 6 height 6
click at [257, 111] on icon "Anterior" at bounding box center [255, 112] width 6 height 6
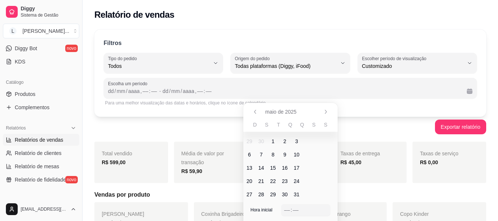
click at [257, 111] on icon "Anterior" at bounding box center [255, 112] width 6 height 6
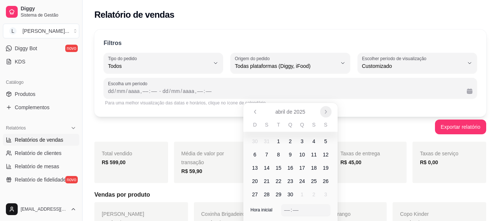
click at [324, 111] on icon "Próximo" at bounding box center [326, 112] width 6 height 6
click at [257, 141] on span "1" at bounding box center [255, 141] width 12 height 12
click at [255, 138] on span "1" at bounding box center [255, 141] width 3 height 7
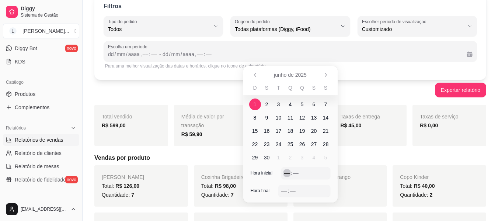
click at [287, 176] on div "––" at bounding box center [287, 172] width 7 height 7
click at [260, 108] on td "1" at bounding box center [255, 104] width 12 height 13
click at [257, 105] on span "1" at bounding box center [255, 104] width 12 height 12
click at [259, 103] on span "1" at bounding box center [255, 104] width 12 height 12
click at [319, 68] on div "junho de 2025" at bounding box center [290, 75] width 94 height 18
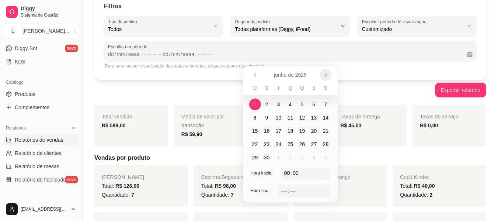
click at [324, 72] on icon "Próximo" at bounding box center [326, 75] width 6 height 6
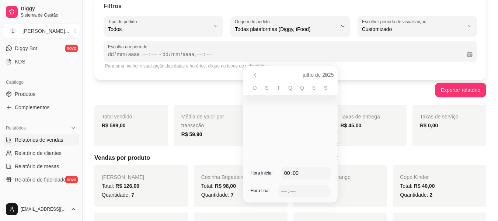
click at [324, 72] on icon "Próximo" at bounding box center [326, 75] width 6 height 6
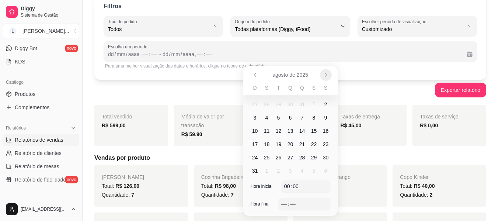
click at [324, 72] on icon "Próximo" at bounding box center [326, 75] width 6 height 6
click at [302, 116] on span "9" at bounding box center [302, 117] width 3 height 7
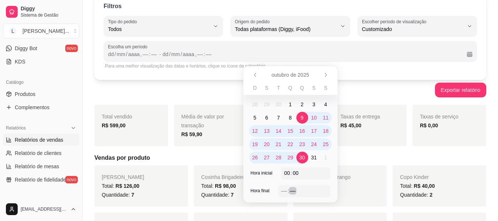
click at [289, 190] on div "––" at bounding box center [292, 190] width 7 height 7
click at [286, 188] on div "––" at bounding box center [284, 190] width 7 height 7
click at [255, 73] on icon "Anterior" at bounding box center [255, 75] width 6 height 6
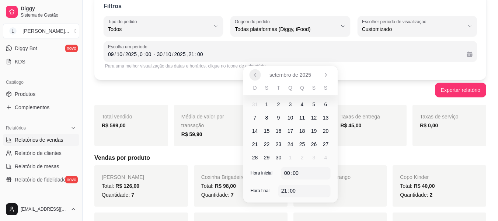
click at [255, 73] on icon "Anterior" at bounding box center [255, 75] width 6 height 6
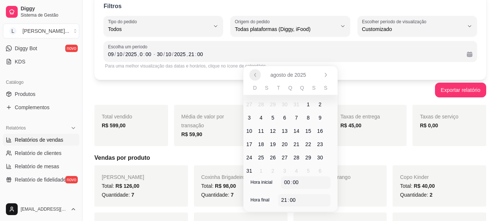
click at [255, 73] on icon "Anterior" at bounding box center [255, 75] width 6 height 6
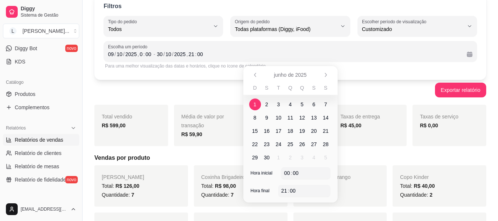
click at [256, 102] on span "1" at bounding box center [255, 104] width 3 height 7
click at [325, 72] on icon "Próximo" at bounding box center [326, 75] width 6 height 6
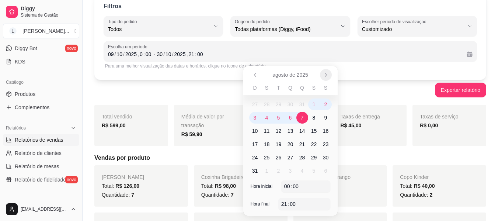
click at [325, 72] on icon "Próximo" at bounding box center [326, 75] width 6 height 6
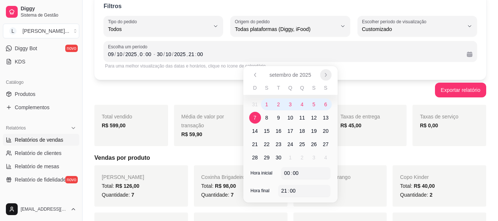
click at [325, 72] on icon "Próximo" at bounding box center [326, 75] width 6 height 6
click at [305, 117] on span "9" at bounding box center [303, 118] width 12 height 12
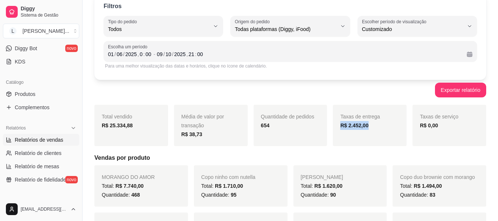
drag, startPoint x: 339, startPoint y: 125, endPoint x: 391, endPoint y: 125, distance: 51.3
click at [391, 125] on div "Taxas de entrega R$ 2.452,00" at bounding box center [370, 125] width 74 height 41
click at [114, 125] on strong "R$ 25.334,88" at bounding box center [117, 125] width 31 height 6
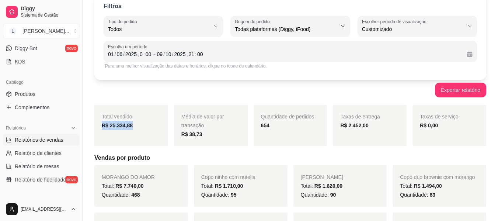
click at [151, 124] on div "R$ 25.334,88" at bounding box center [131, 125] width 59 height 9
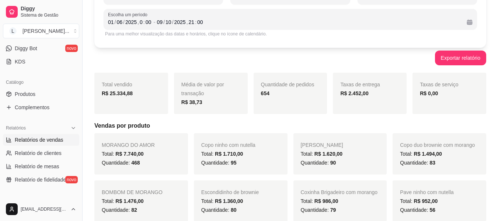
scroll to position [111, 0]
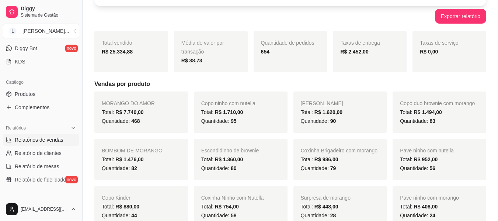
click at [102, 103] on span "MORANGO DO AMOR" at bounding box center [128, 103] width 53 height 6
click at [130, 104] on span "MORANGO DO AMOR" at bounding box center [128, 103] width 53 height 6
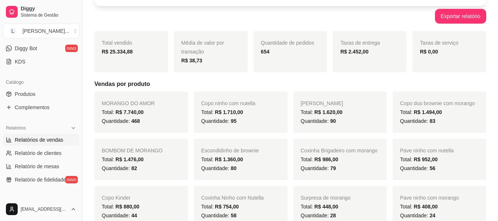
click at [134, 112] on span "R$ 7.740,00" at bounding box center [129, 112] width 28 height 6
click at [225, 101] on span "Copo ninho com nutella" at bounding box center [228, 103] width 54 height 6
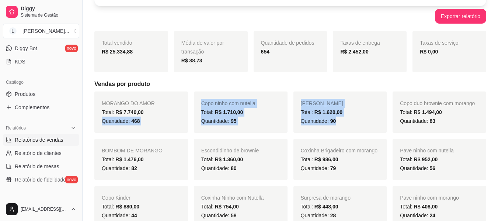
drag, startPoint x: 90, startPoint y: 121, endPoint x: 347, endPoint y: 118, distance: 257.1
drag, startPoint x: 348, startPoint y: 131, endPoint x: 350, endPoint y: 110, distance: 21.1
click at [350, 110] on div "Total: R$ 1.620,00" at bounding box center [340, 112] width 79 height 9
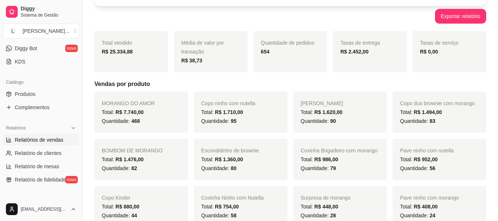
click at [347, 114] on div "Total: R$ 1.620,00" at bounding box center [340, 112] width 79 height 9
click at [315, 103] on span "[PERSON_NAME]" at bounding box center [322, 103] width 42 height 6
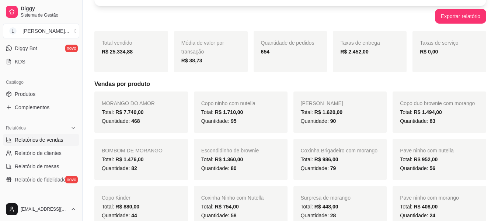
click at [226, 96] on div "Copo ninho com nutella Total: R$ 1.710,00 Quantidade: 95" at bounding box center [241, 111] width 94 height 41
click at [228, 103] on span "Copo ninho com nutella" at bounding box center [228, 103] width 54 height 6
